Goal: Information Seeking & Learning: Learn about a topic

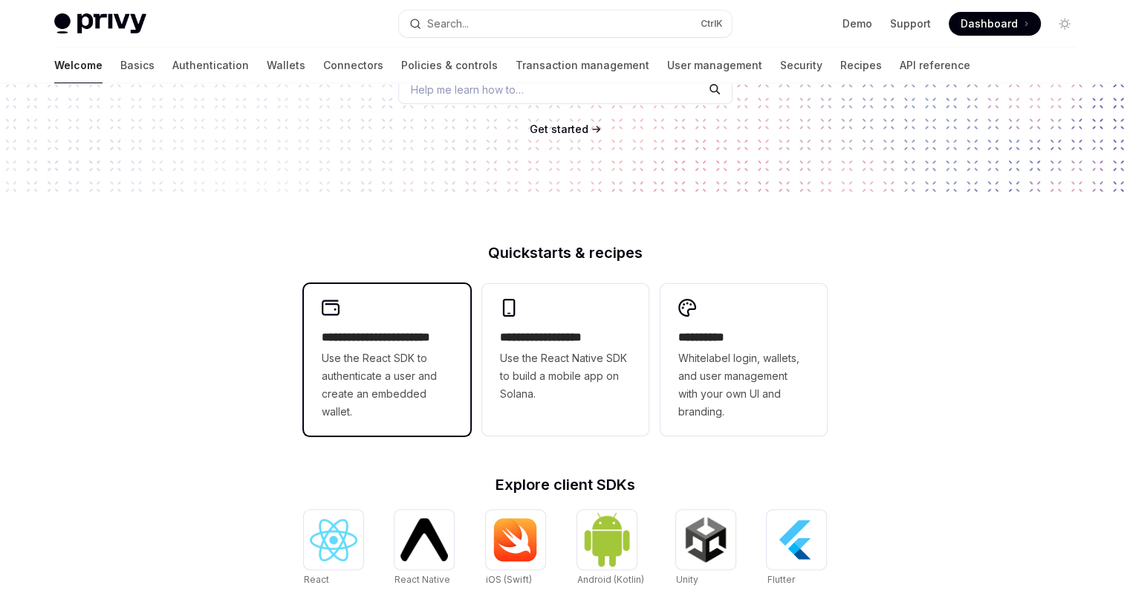
scroll to position [223, 0]
click at [446, 384] on span "Use the React SDK to authenticate a user and create an embedded wallet." at bounding box center [387, 384] width 131 height 71
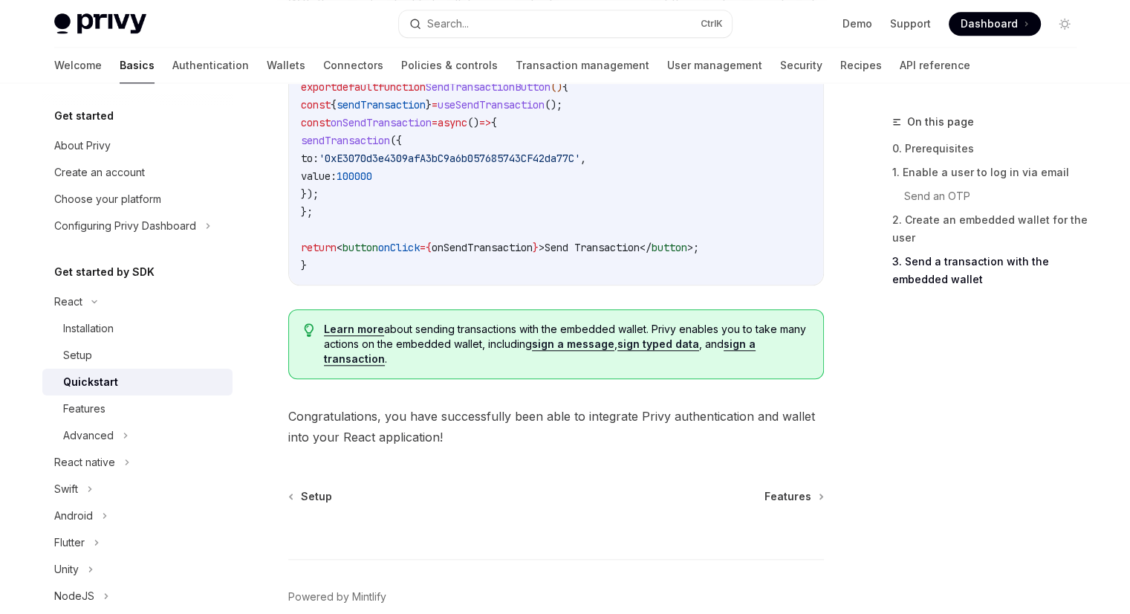
scroll to position [1563, 0]
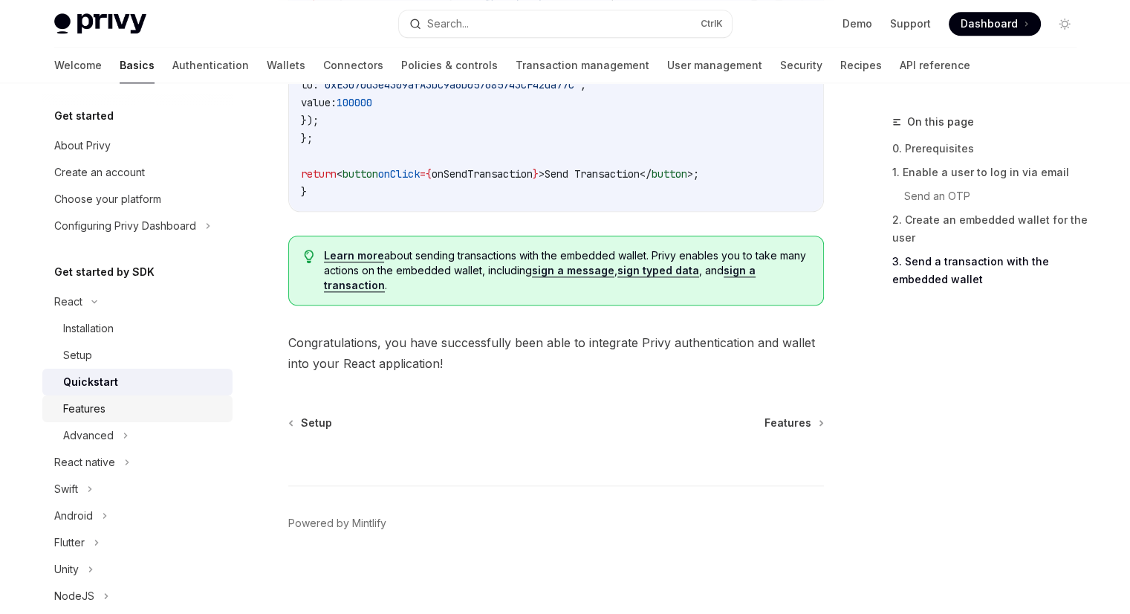
click at [134, 412] on div "Features" at bounding box center [143, 409] width 160 height 18
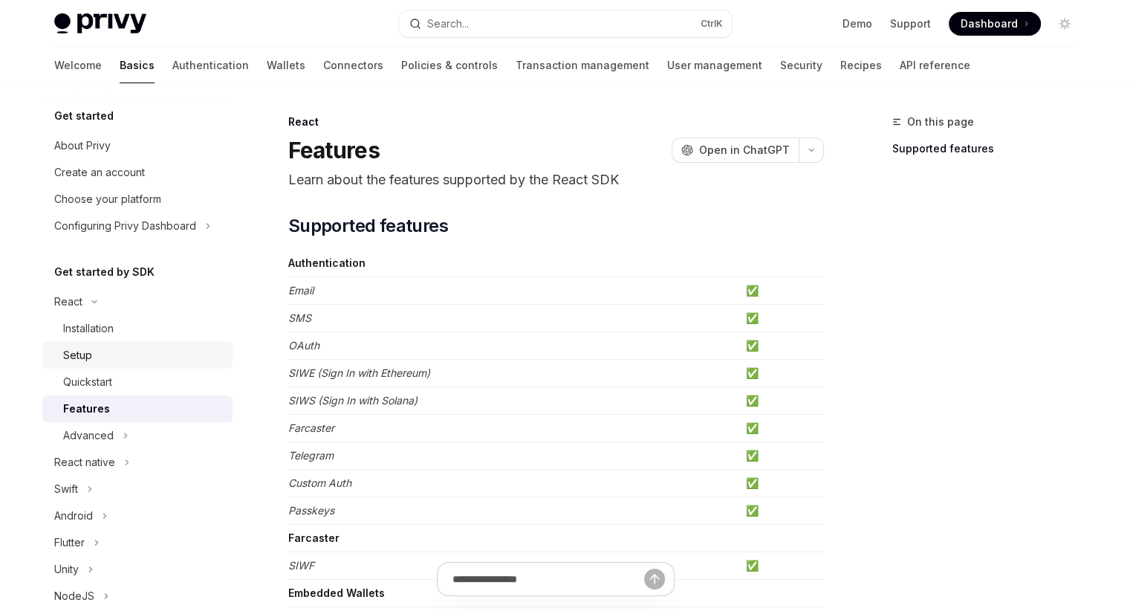
click at [108, 362] on div "Setup" at bounding box center [143, 355] width 160 height 18
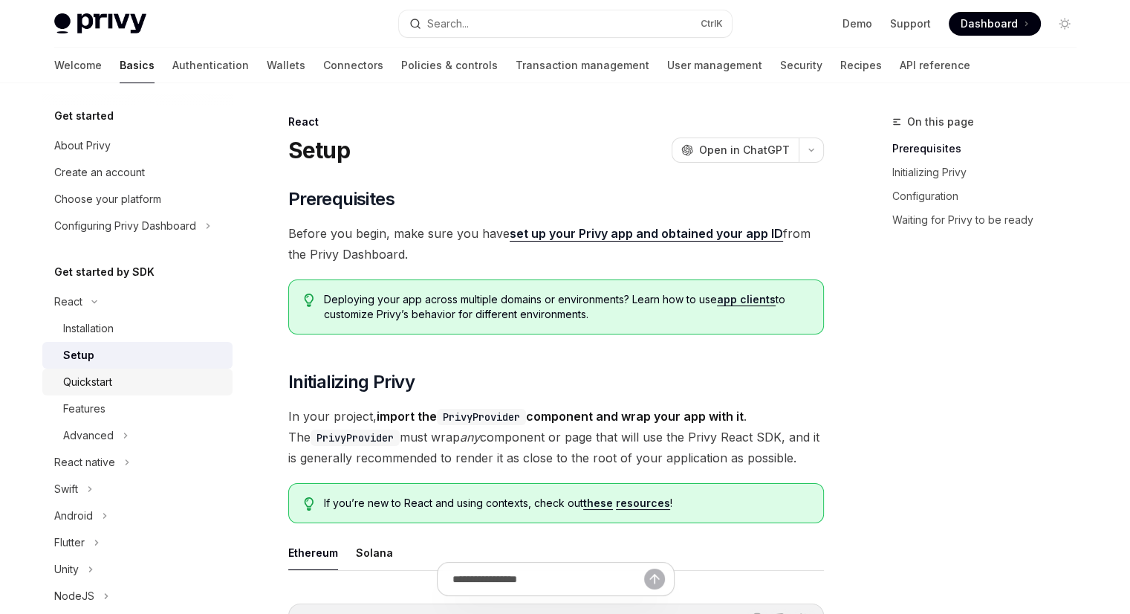
click at [111, 393] on link "Quickstart" at bounding box center [137, 382] width 190 height 27
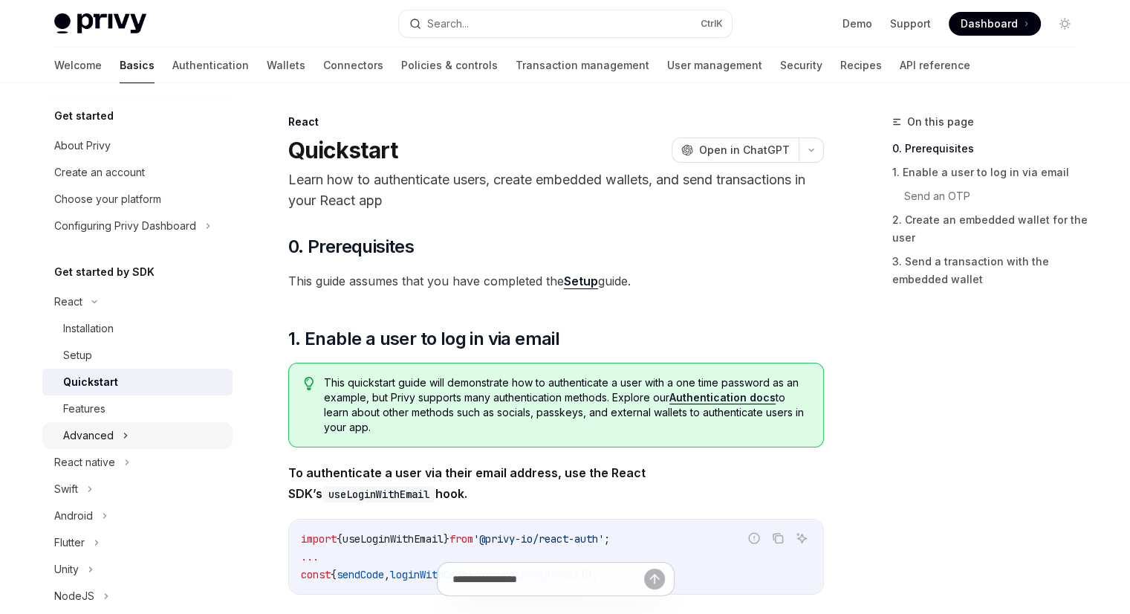
click at [113, 423] on div "Advanced" at bounding box center [137, 435] width 190 height 27
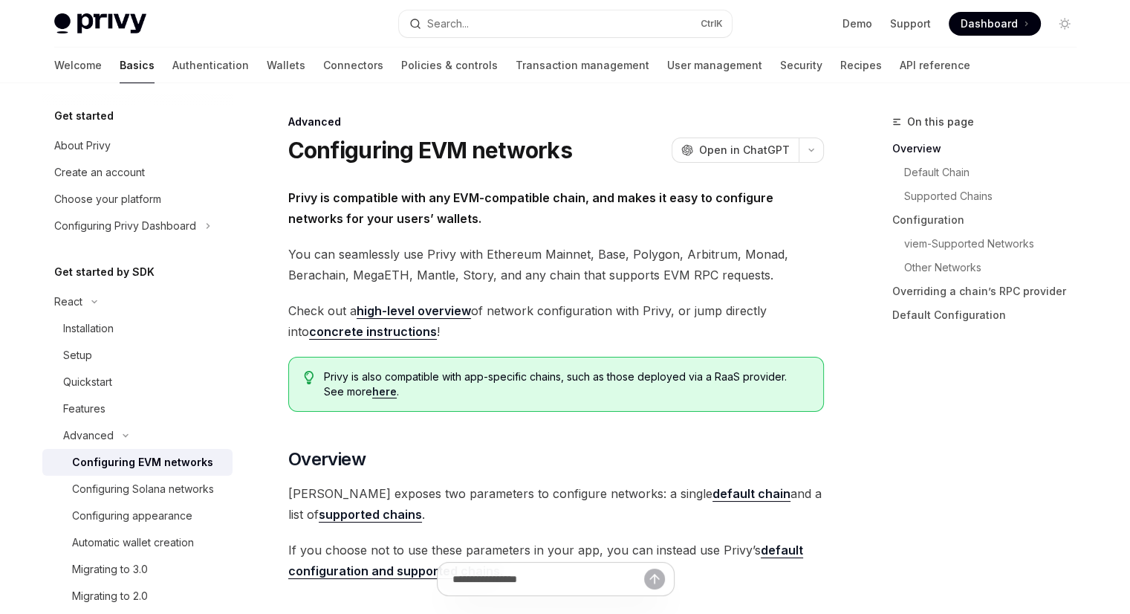
click at [119, 465] on div "Configuring EVM networks" at bounding box center [142, 462] width 141 height 18
click at [122, 432] on icon at bounding box center [126, 435] width 18 height 6
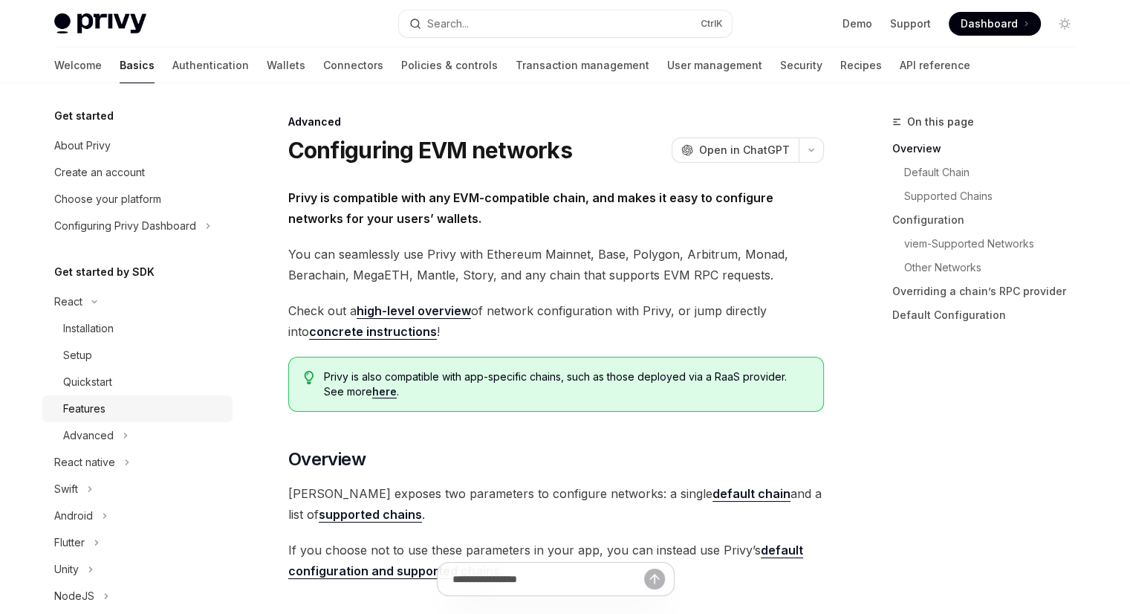
scroll to position [74, 0]
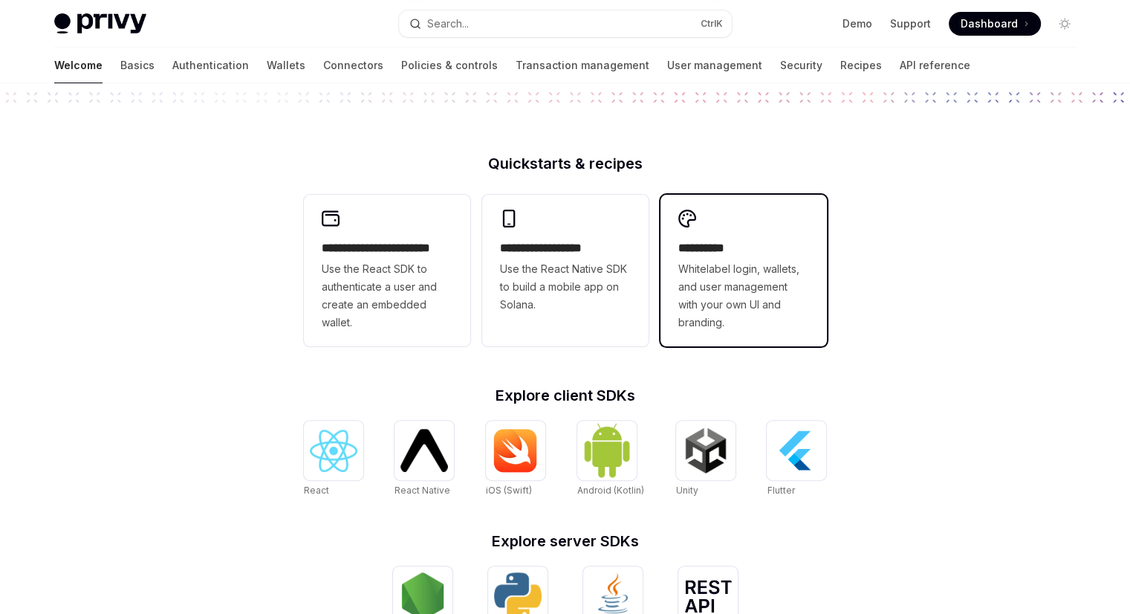
scroll to position [446, 0]
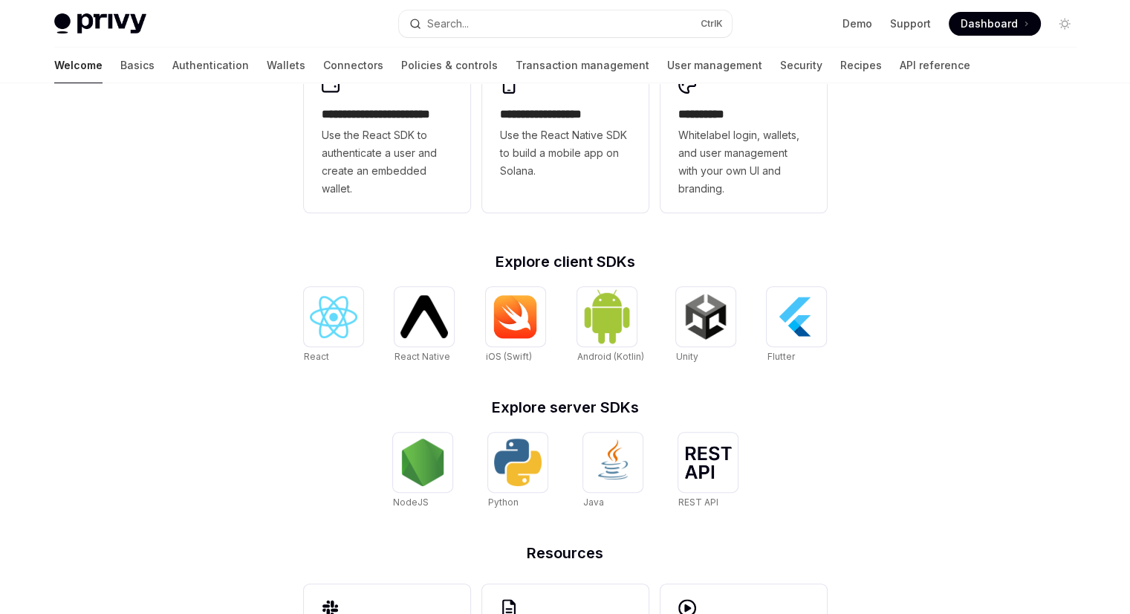
click at [298, 325] on div "**********" at bounding box center [565, 378] width 571 height 713
click at [331, 325] on img at bounding box center [334, 317] width 48 height 42
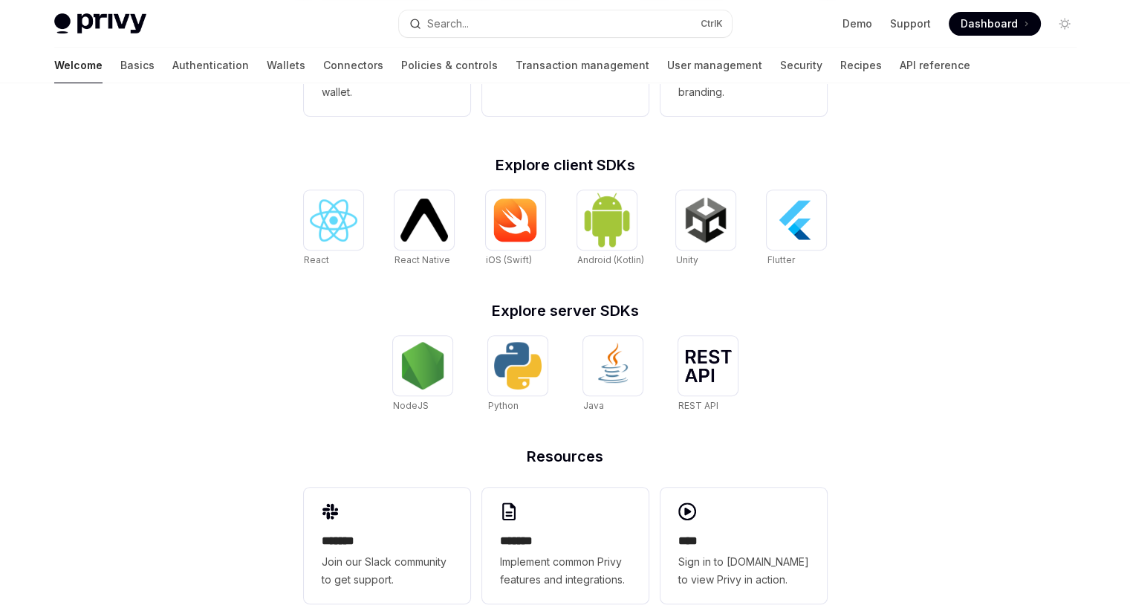
scroll to position [568, 0]
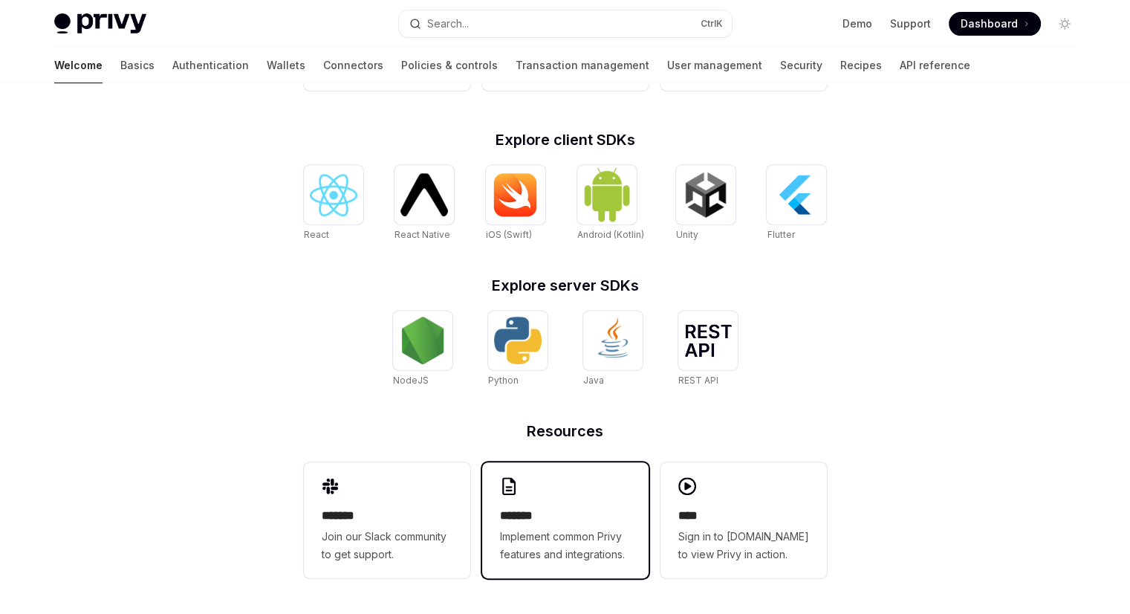
click at [582, 520] on h2 "*******" at bounding box center [565, 516] width 131 height 18
type textarea "*"
